Goal: Check status

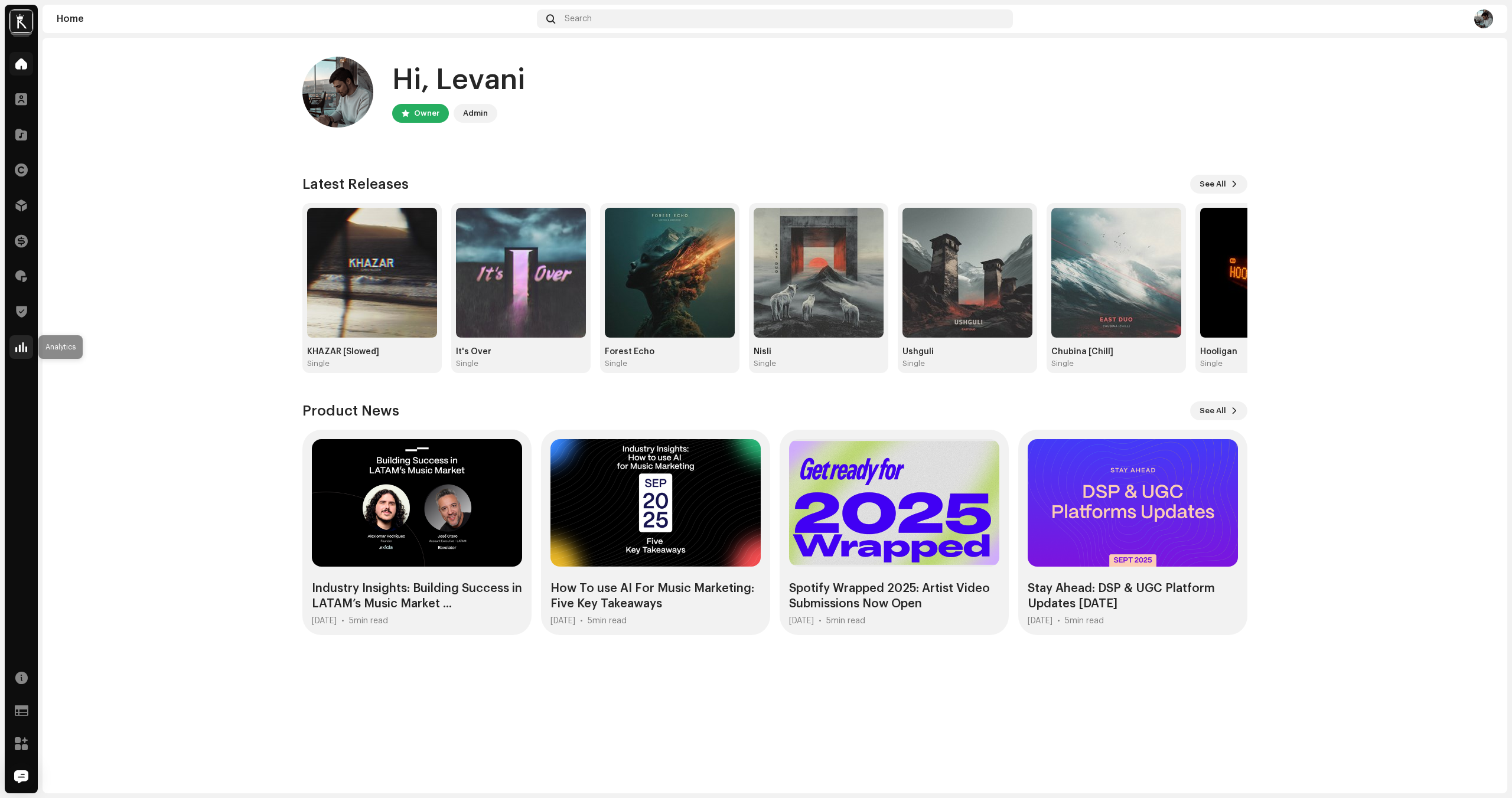
click at [21, 344] on span at bounding box center [21, 347] width 12 height 10
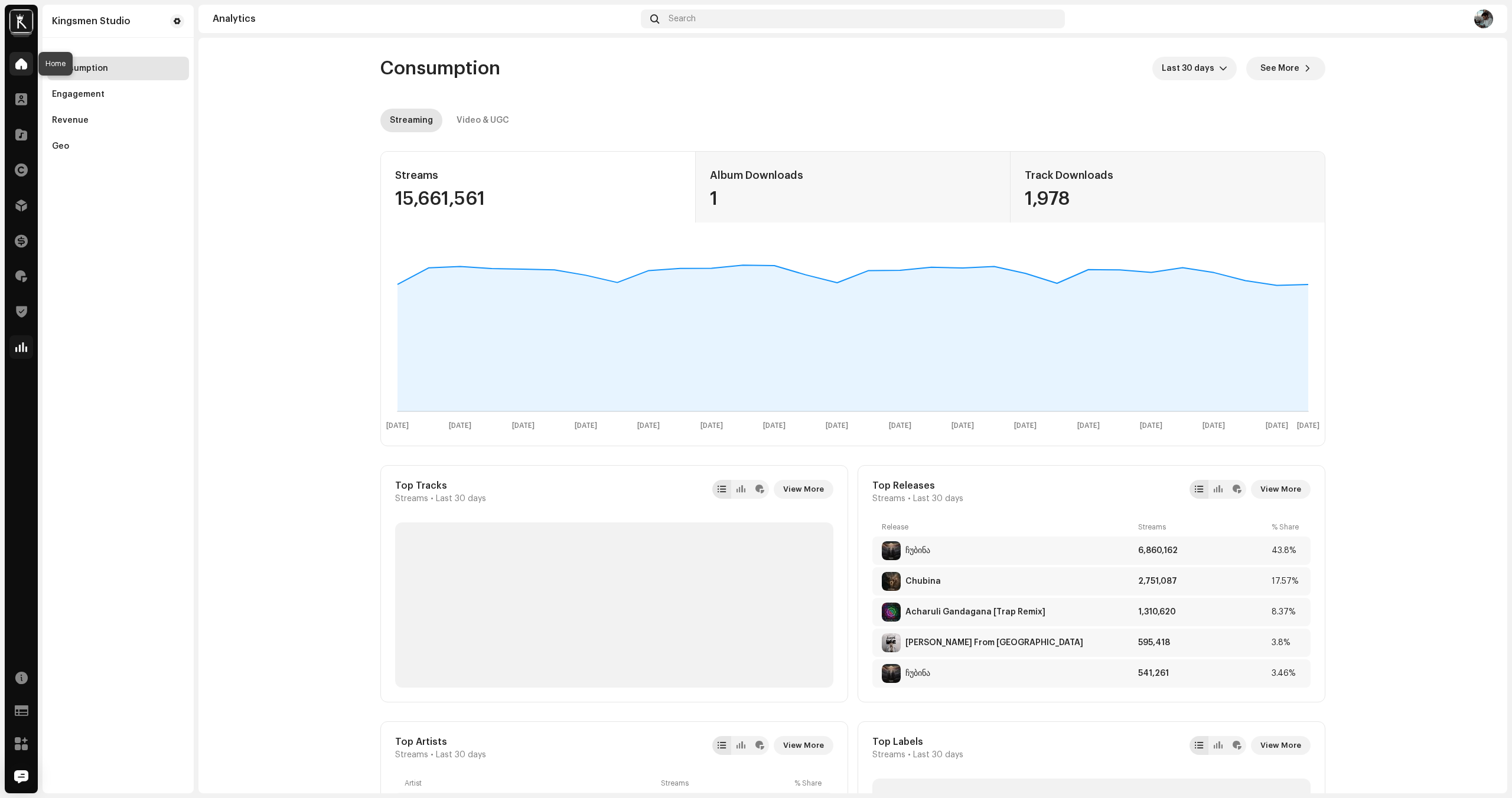
click at [17, 64] on span at bounding box center [21, 64] width 12 height 10
